Goal: Information Seeking & Learning: Learn about a topic

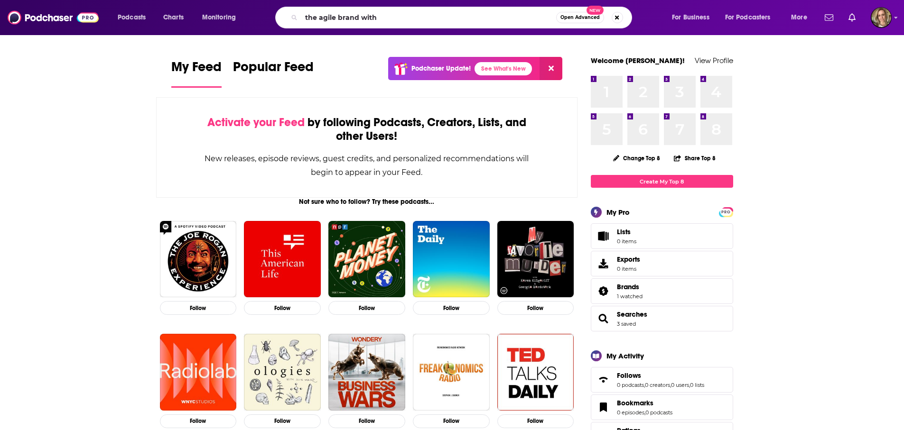
type input "the agile brand with"
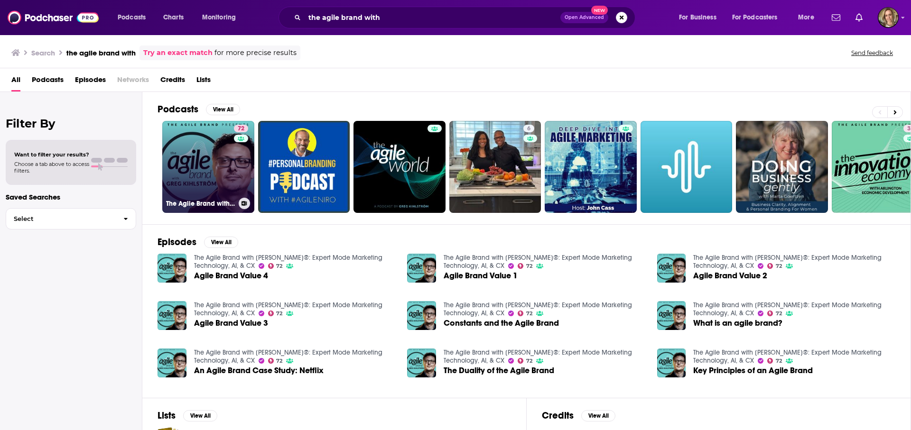
click at [201, 144] on link "72 The Agile Brand with [PERSON_NAME]®: Expert Mode Marketing Technology, AI, &…" at bounding box center [208, 167] width 92 height 92
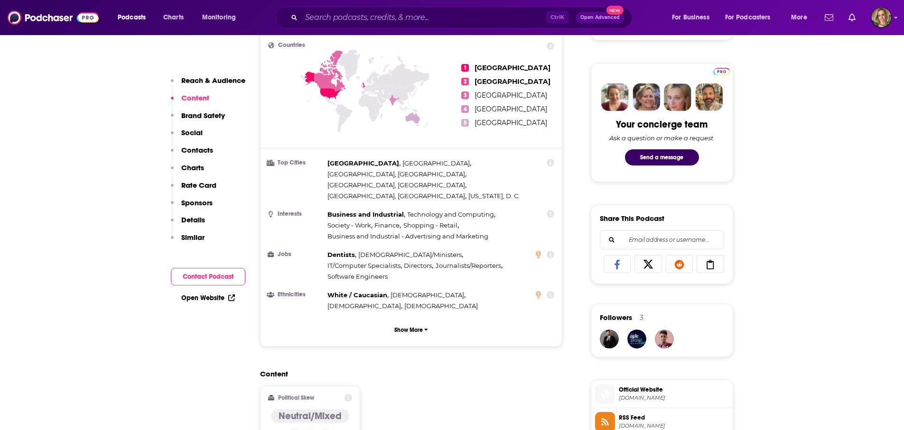
scroll to position [142, 0]
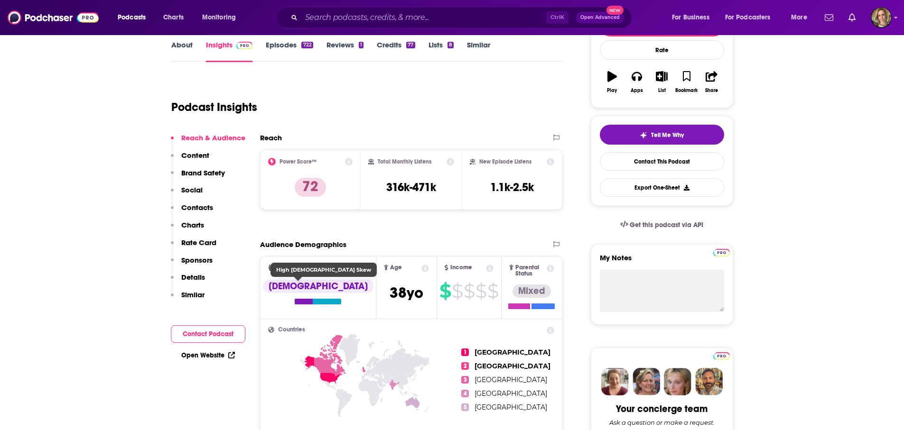
click at [294, 288] on div "[DEMOGRAPHIC_DATA]" at bounding box center [318, 286] width 111 height 13
click at [299, 305] on span "[DEMOGRAPHIC_DATA]" at bounding box center [317, 295] width 115 height 23
click at [295, 302] on div at bounding box center [304, 302] width 18 height 6
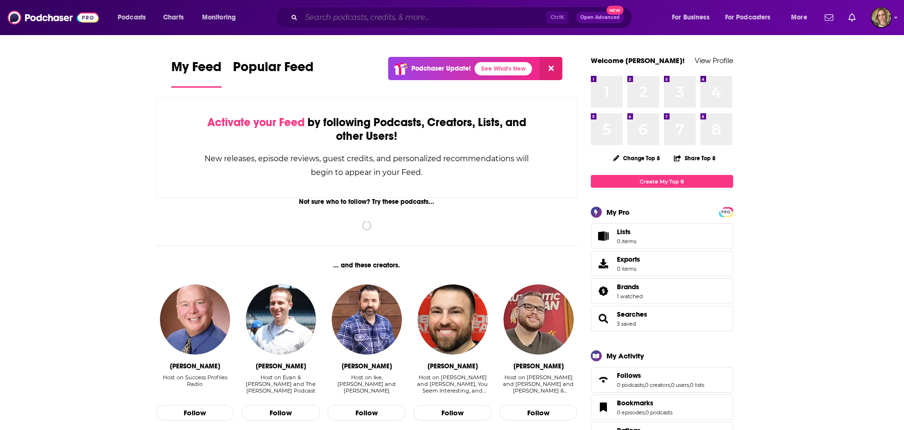
click at [347, 18] on input "Search podcasts, credits, & more..." at bounding box center [423, 17] width 245 height 15
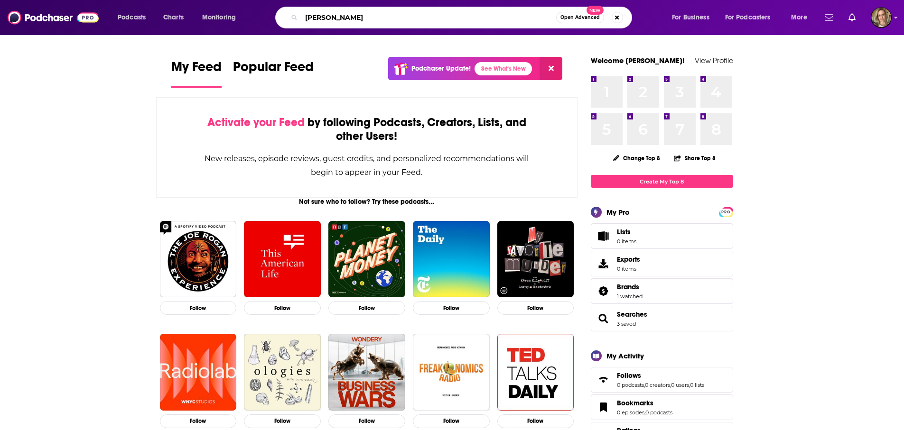
type input "tony mantor"
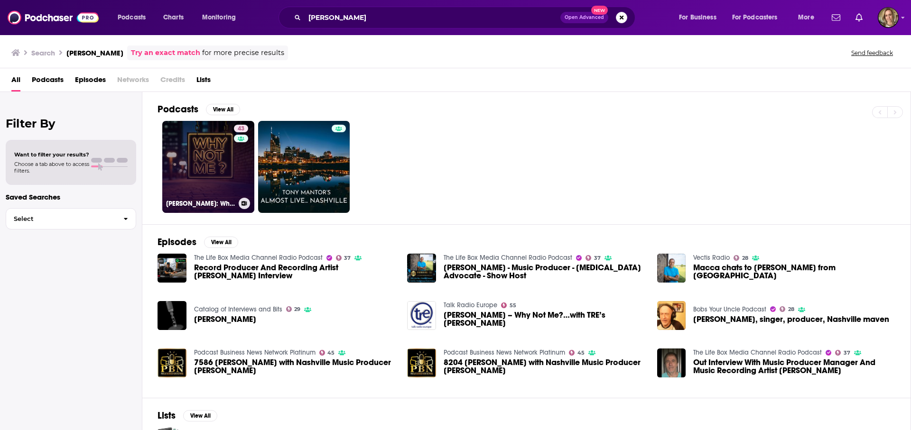
click at [206, 165] on link "43 Tony Mantor: Why Not Me ?" at bounding box center [208, 167] width 92 height 92
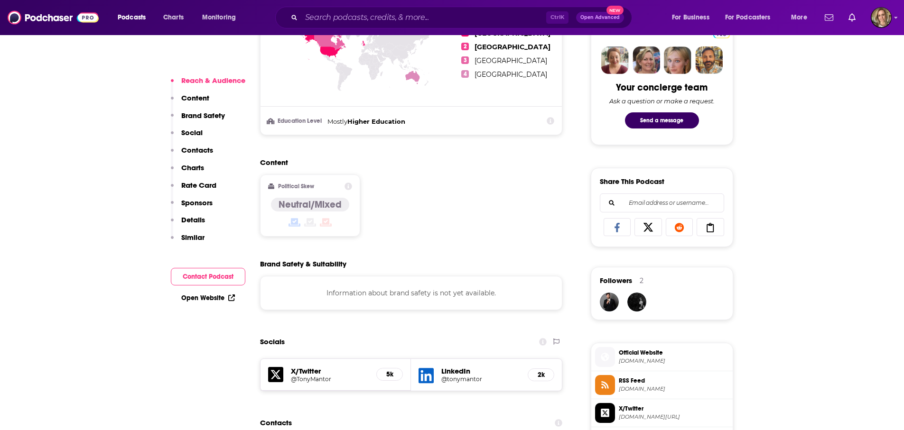
scroll to position [474, 0]
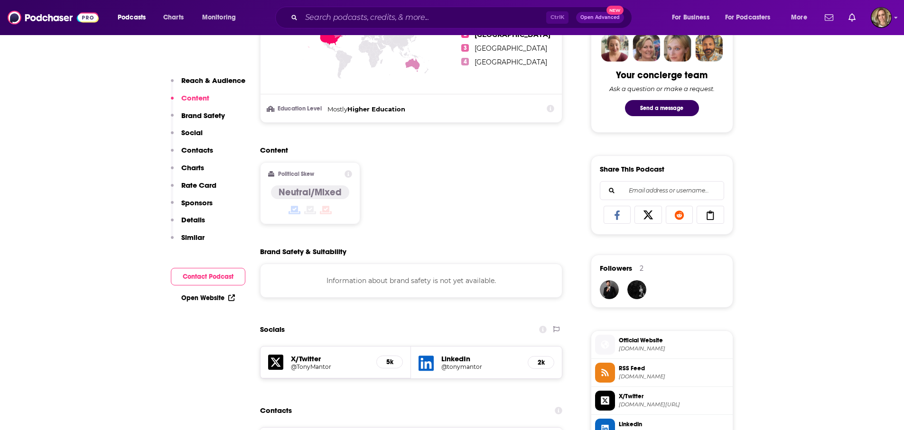
click at [307, 365] on h5 "@TonyMantor" at bounding box center [330, 366] width 78 height 7
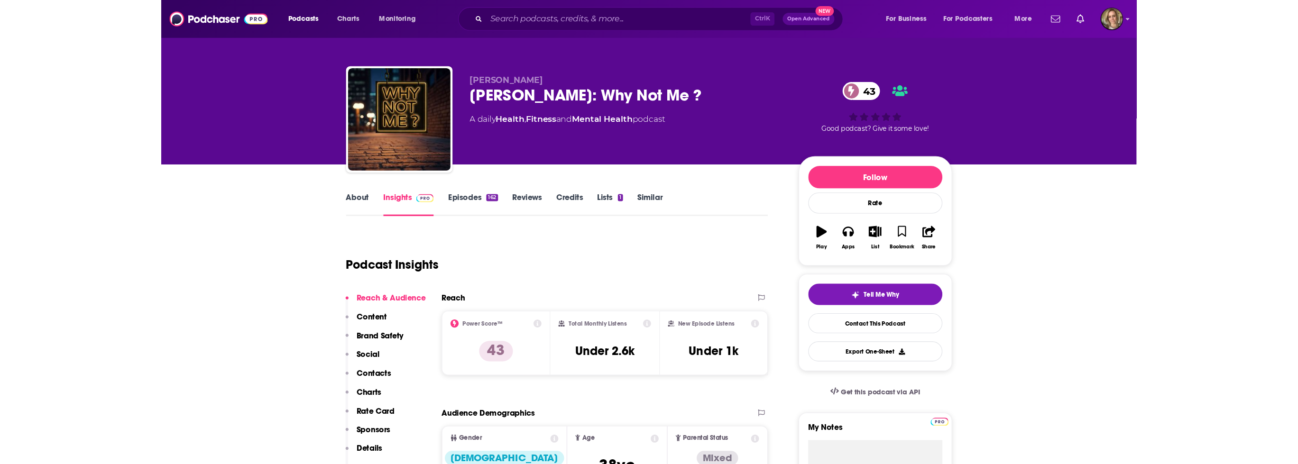
scroll to position [0, 0]
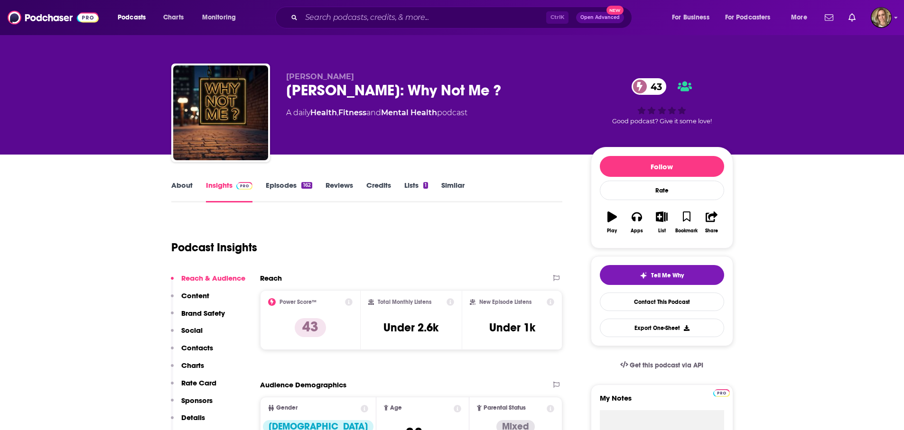
click at [287, 185] on link "Episodes 162" at bounding box center [289, 192] width 46 height 22
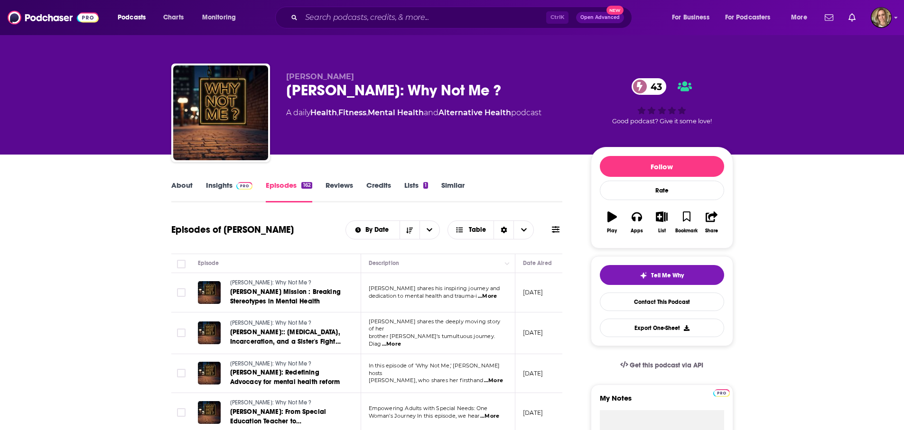
click at [554, 298] on td "August 13, 2025" at bounding box center [546, 292] width 62 height 39
click at [542, 294] on p "August 13, 2025" at bounding box center [533, 292] width 20 height 8
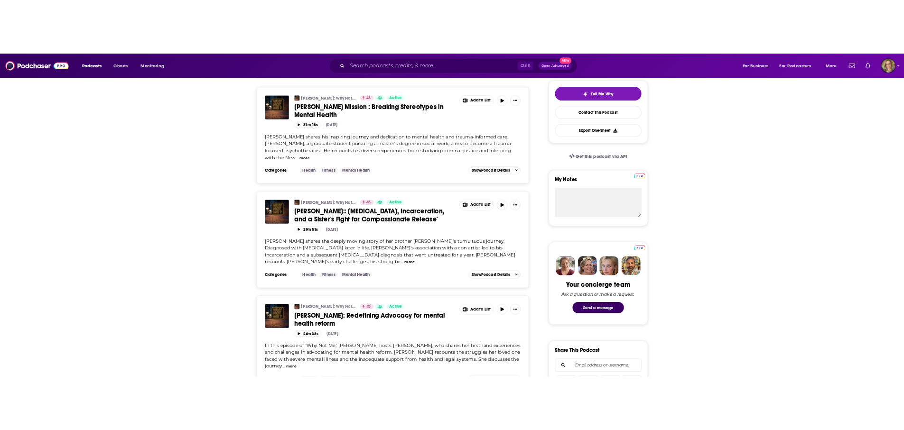
scroll to position [237, 0]
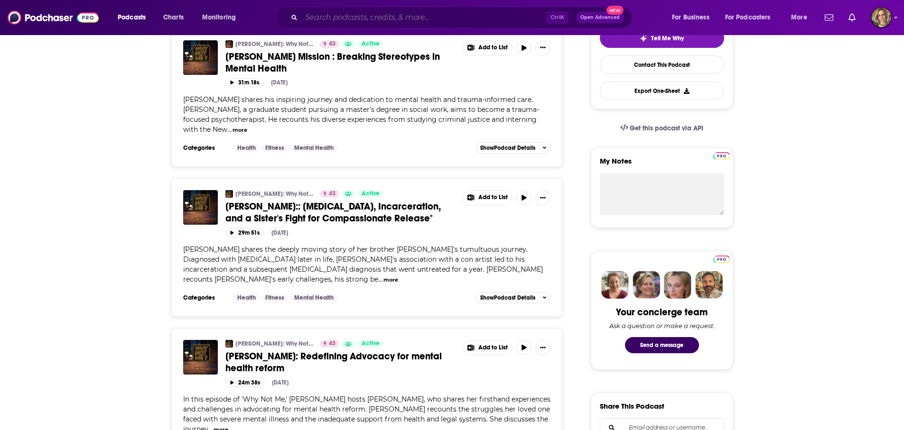
click at [347, 15] on input "Search podcasts, credits, & more..." at bounding box center [423, 17] width 245 height 15
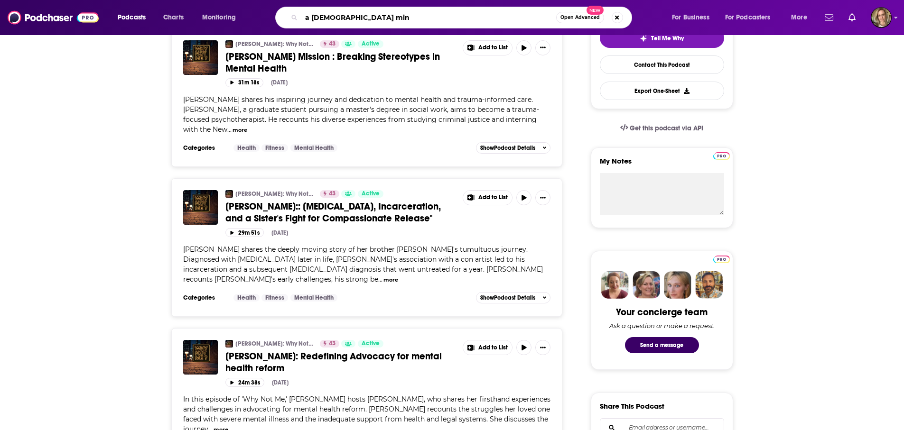
type input "a zen mind"
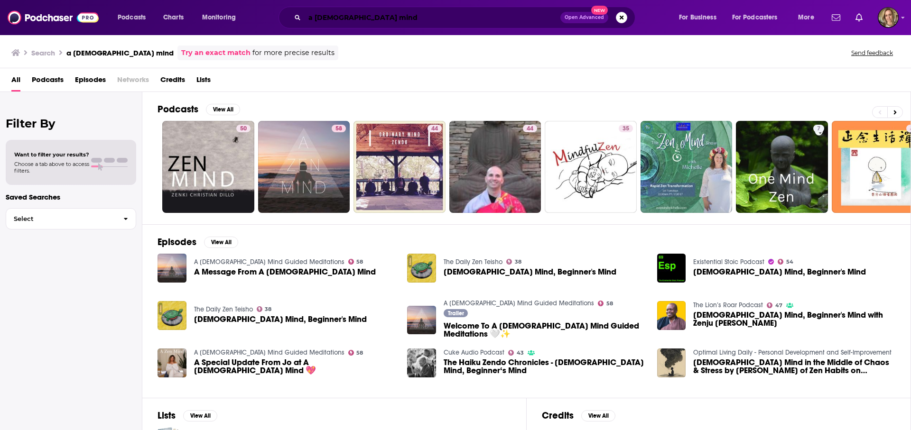
click at [363, 17] on input "a zen mind" at bounding box center [433, 17] width 256 height 15
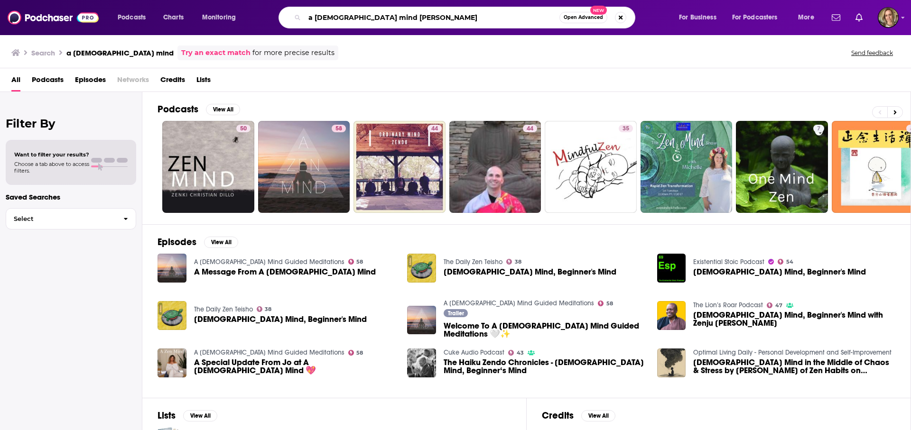
type input "a zen mind jo rose"
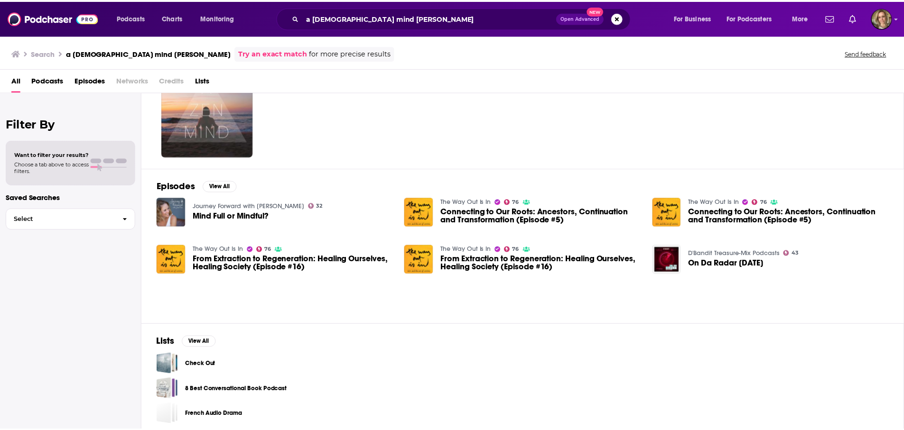
scroll to position [61, 0]
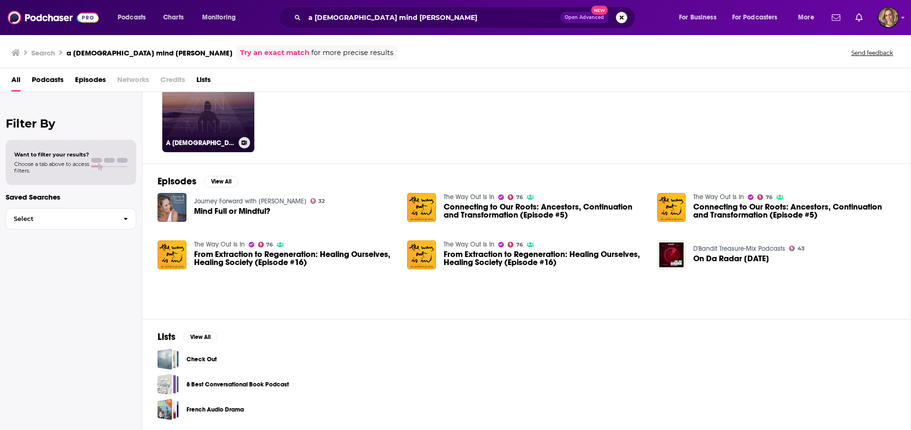
click at [204, 125] on link "58 A Zen Mind Guided Meditations" at bounding box center [208, 106] width 92 height 92
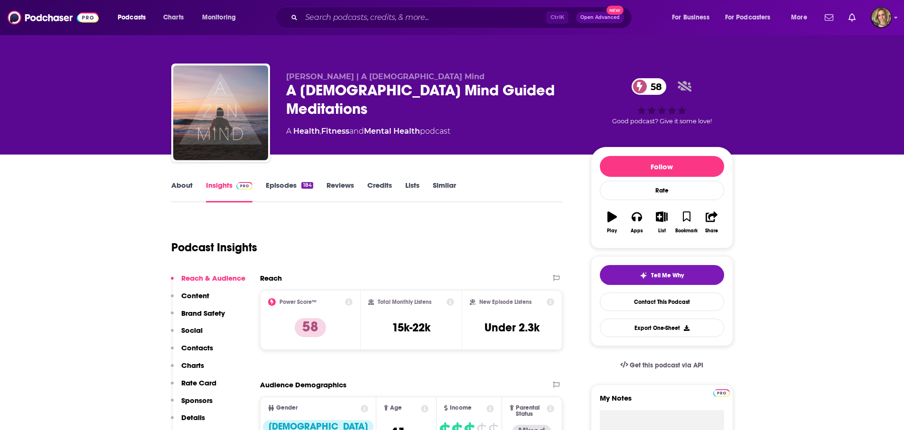
scroll to position [142, 0]
